Goal: Task Accomplishment & Management: Manage account settings

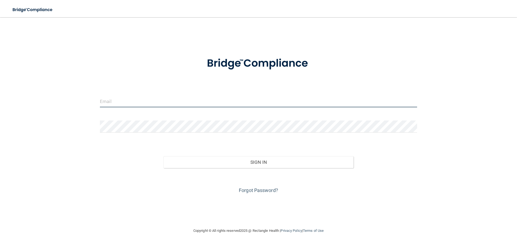
click at [133, 101] on input "email" at bounding box center [258, 101] width 317 height 12
type input "[EMAIL_ADDRESS][DOMAIN_NAME]"
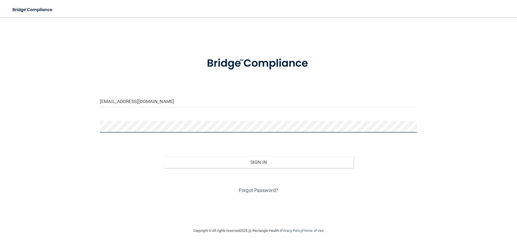
click at [164, 157] on button "Sign In" at bounding box center [259, 163] width 191 height 12
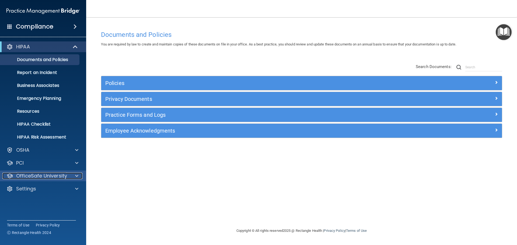
click at [38, 178] on p "OfficeSafe University" at bounding box center [41, 176] width 51 height 6
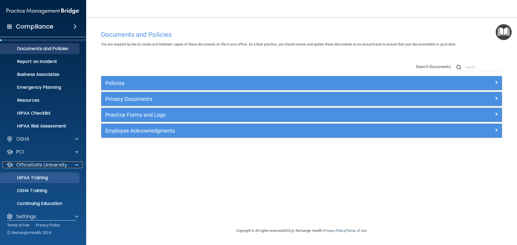
scroll to position [17, 0]
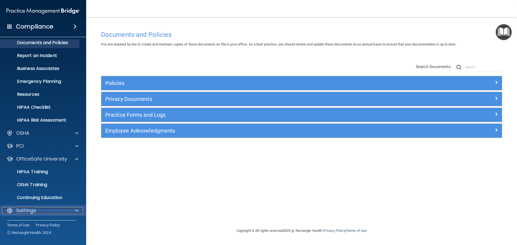
click at [37, 208] on div "Settings" at bounding box center [35, 211] width 67 height 6
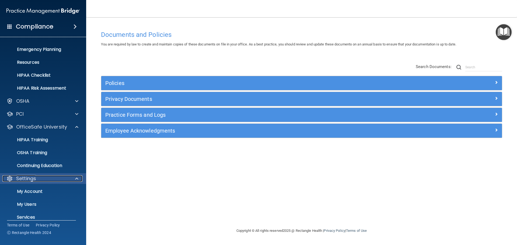
scroll to position [69, 0]
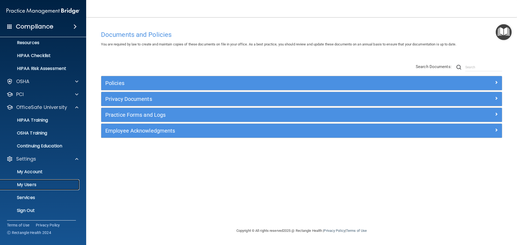
click at [37, 186] on p "My Users" at bounding box center [41, 184] width 74 height 5
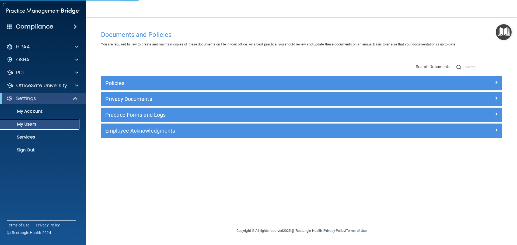
select select "20"
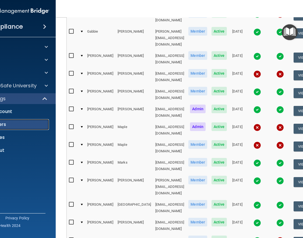
scroll to position [108, 0]
